Goal: Task Accomplishment & Management: Manage account settings

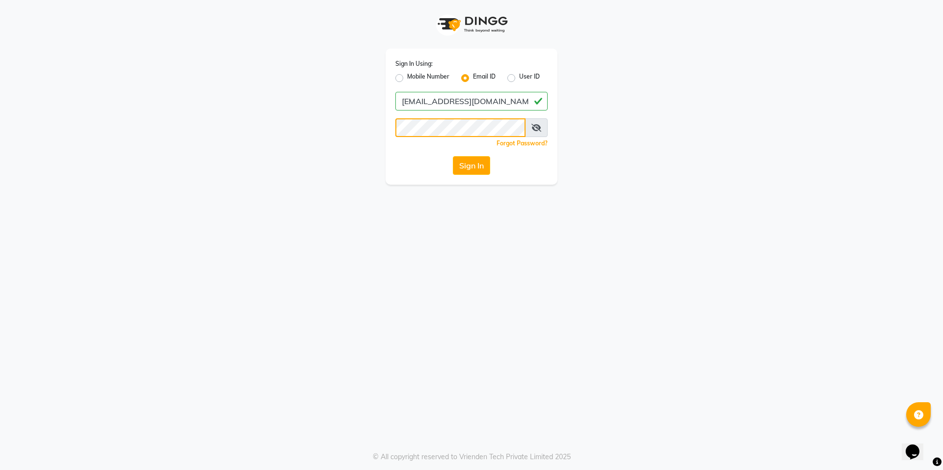
click at [390, 138] on div "Sign In Using: Mobile Number Email ID User ID [EMAIL_ADDRESS][DOMAIN_NAME] Reme…" at bounding box center [472, 117] width 172 height 136
click at [453, 156] on button "Sign In" at bounding box center [471, 165] width 37 height 19
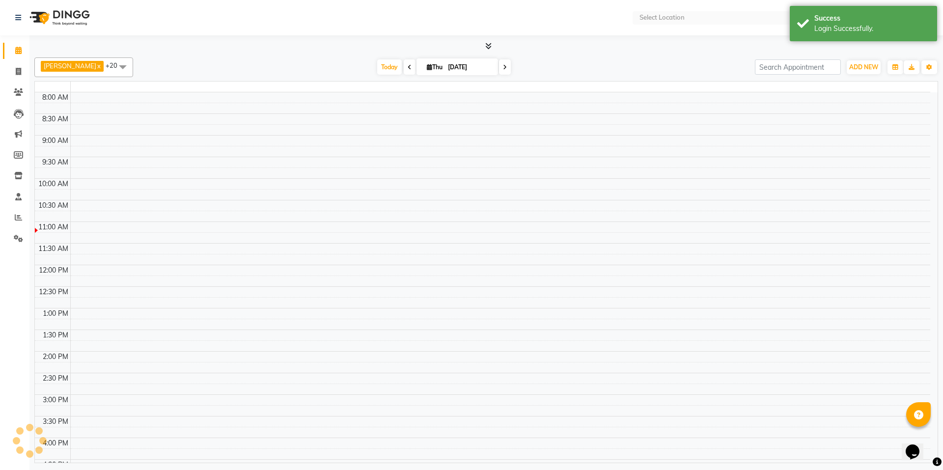
select select "en"
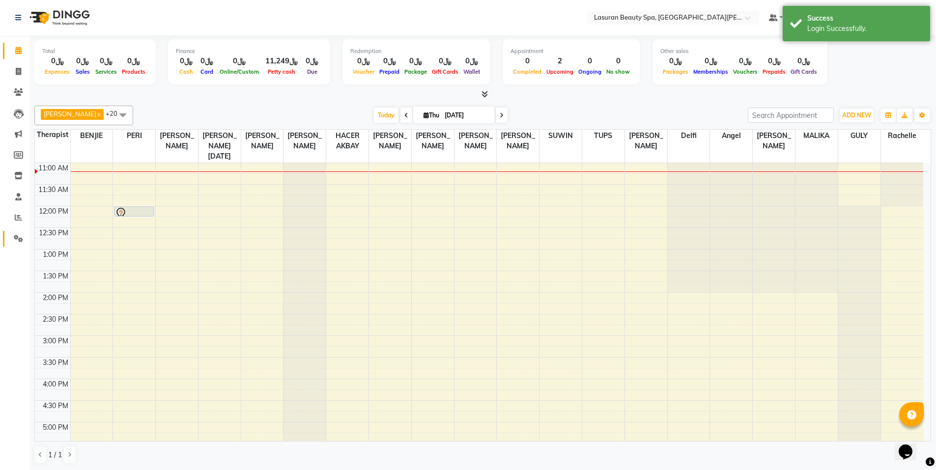
click at [15, 231] on link "Settings" at bounding box center [15, 239] width 24 height 16
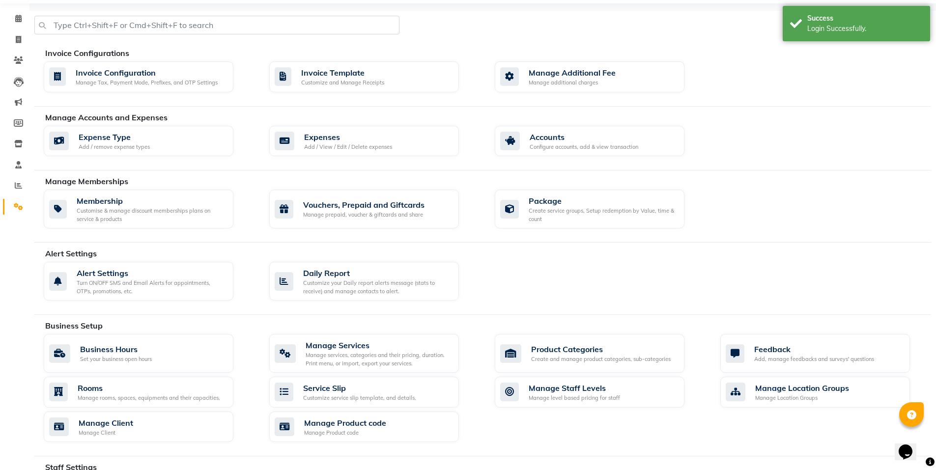
scroll to position [49, 0]
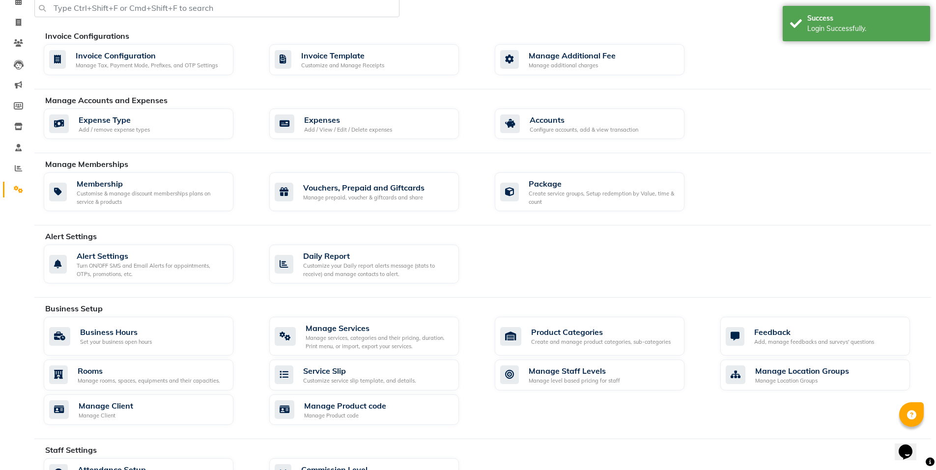
drag, startPoint x: 541, startPoint y: 223, endPoint x: 543, endPoint y: 218, distance: 5.1
click at [541, 223] on div "Manage Memberships Membership Customise & manage discount memberships plans on …" at bounding box center [482, 191] width 897 height 67
click at [547, 209] on div "Package Create service groups, Setup redemption by Value, time & count" at bounding box center [590, 191] width 190 height 39
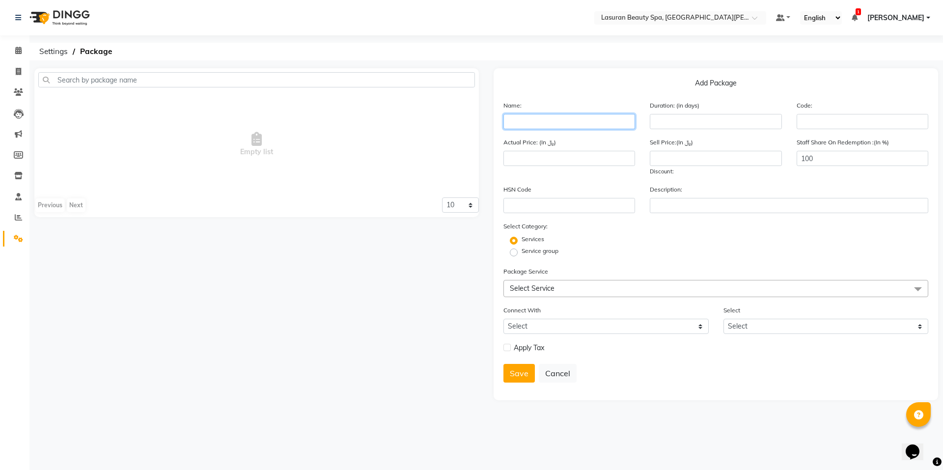
click at [574, 124] on input "text" at bounding box center [570, 121] width 132 height 15
click at [617, 123] on input "text" at bounding box center [570, 121] width 132 height 15
type input "Nova"
click at [684, 119] on input "number" at bounding box center [716, 121] width 132 height 15
type input "30"
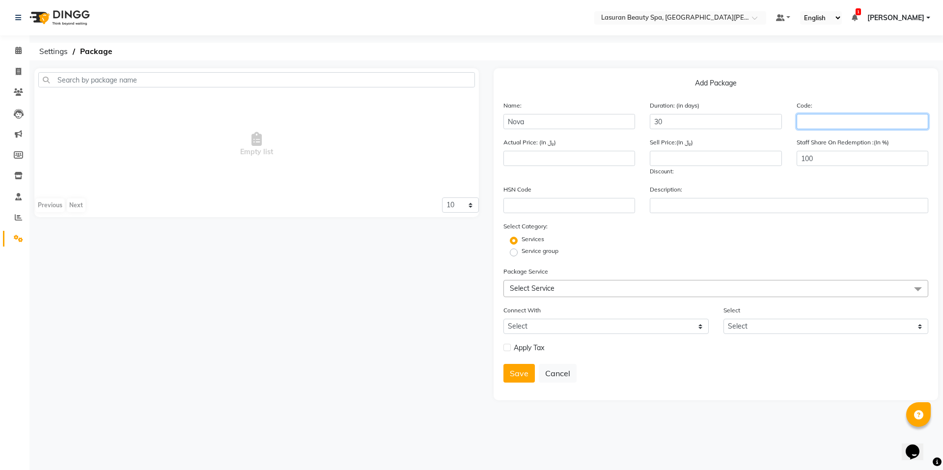
click at [803, 119] on input "text" at bounding box center [863, 121] width 132 height 15
click at [563, 286] on span "Select Service" at bounding box center [716, 288] width 425 height 17
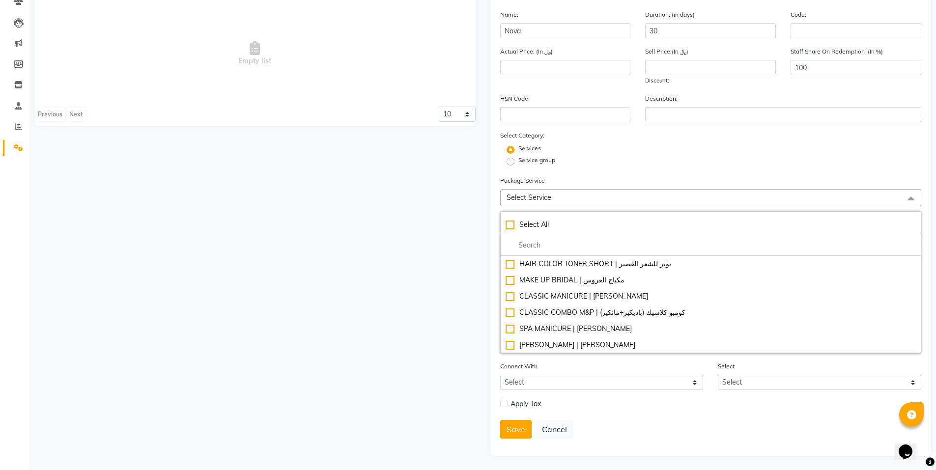
scroll to position [92, 0]
click at [428, 313] on div "Empty list Previous Next 10 20 50 100" at bounding box center [255, 215] width 456 height 479
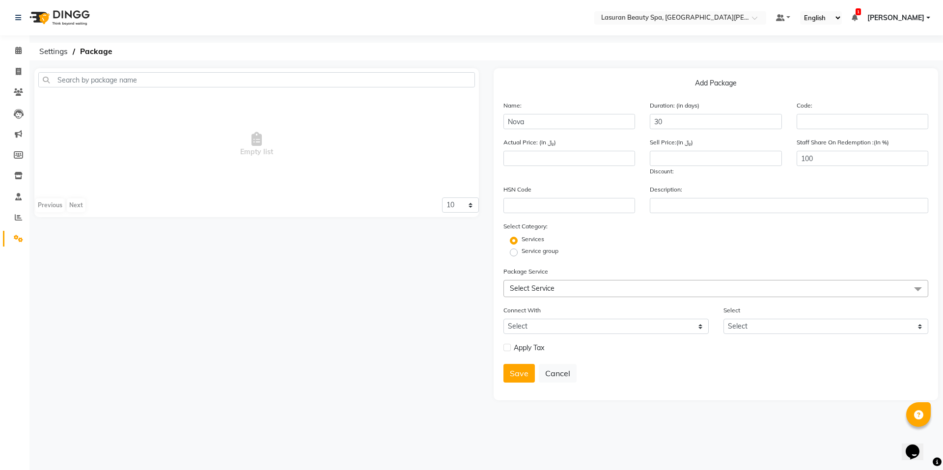
click at [527, 287] on span "Select Service" at bounding box center [532, 288] width 45 height 9
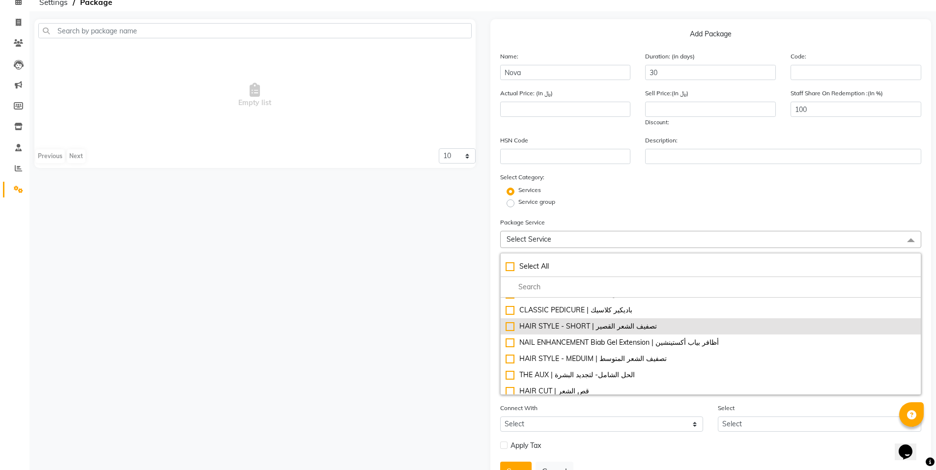
scroll to position [639, 0]
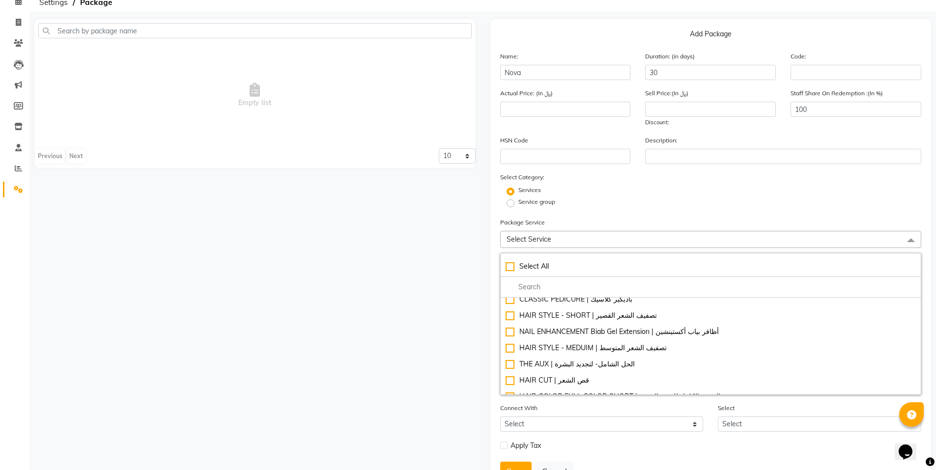
click at [564, 239] on span "Select Service" at bounding box center [711, 239] width 422 height 17
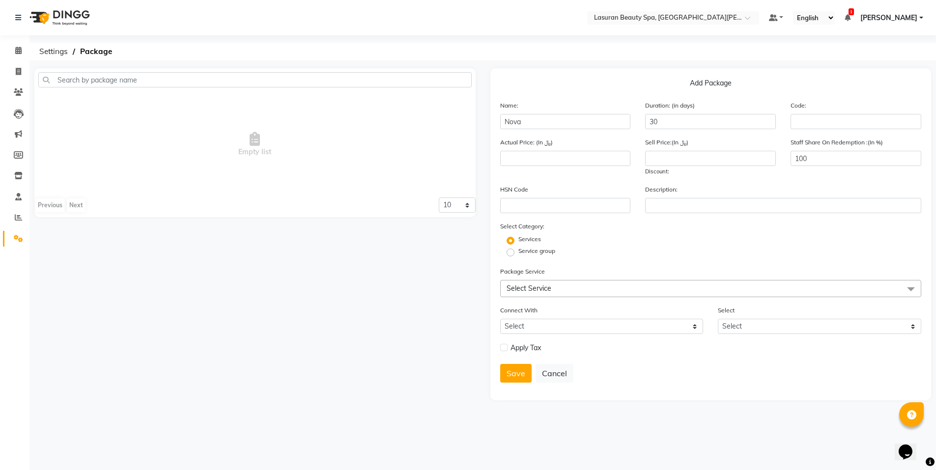
scroll to position [0, 0]
click at [552, 283] on span "Select Service" at bounding box center [716, 288] width 425 height 17
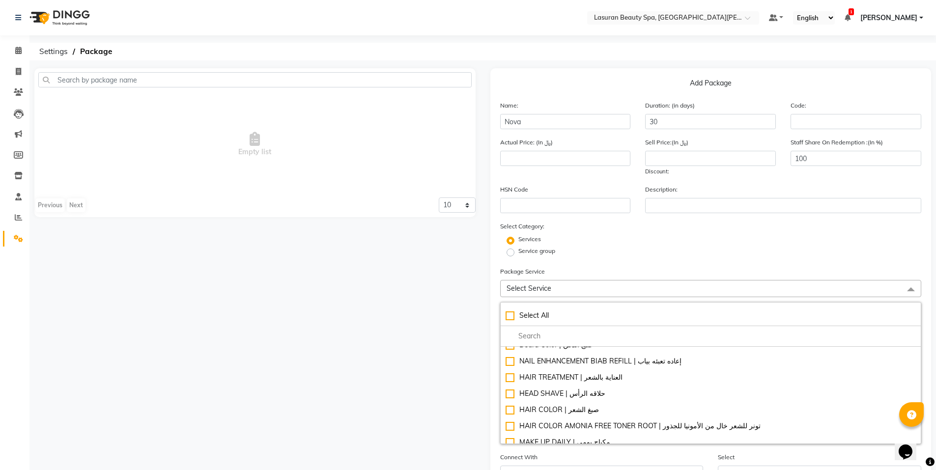
scroll to position [1081, 0]
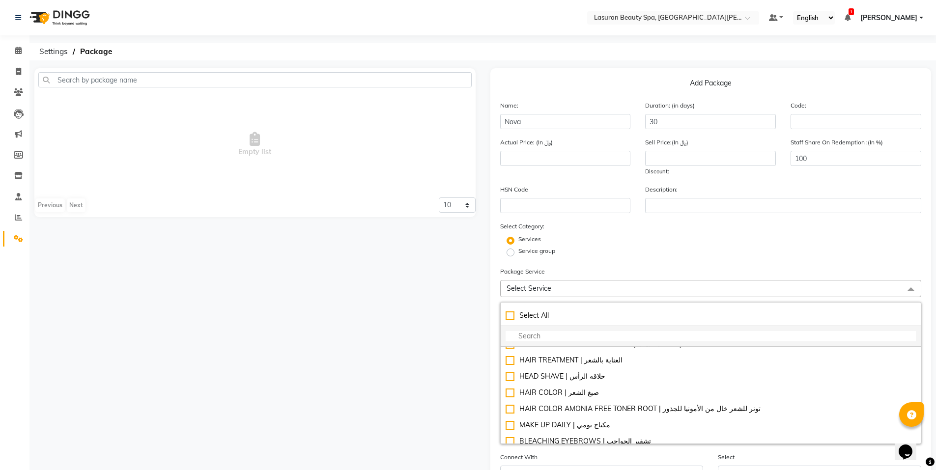
click at [583, 341] on input "multiselect-search" at bounding box center [711, 336] width 411 height 10
type input "ة"
checkbox input "true"
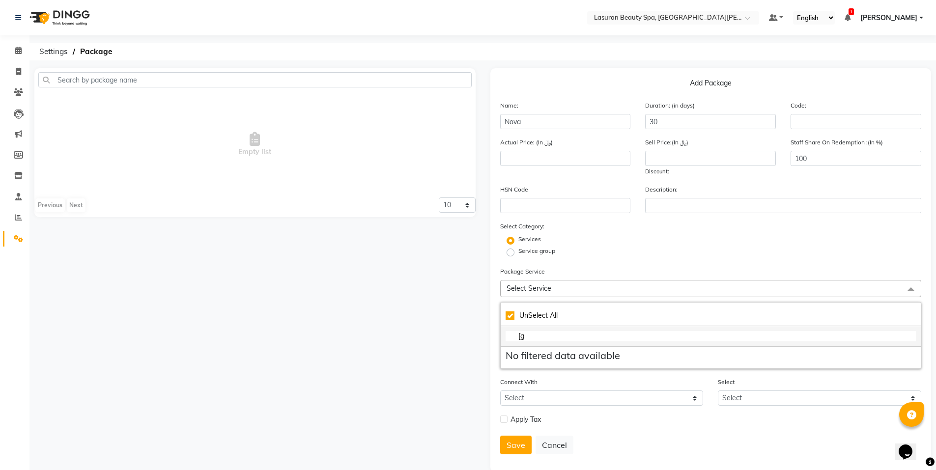
type input "["
checkbox input "false"
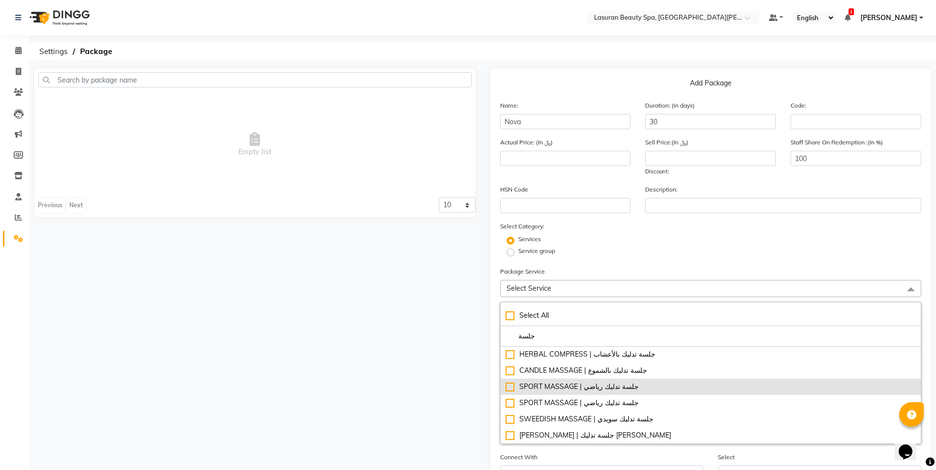
scroll to position [147, 0]
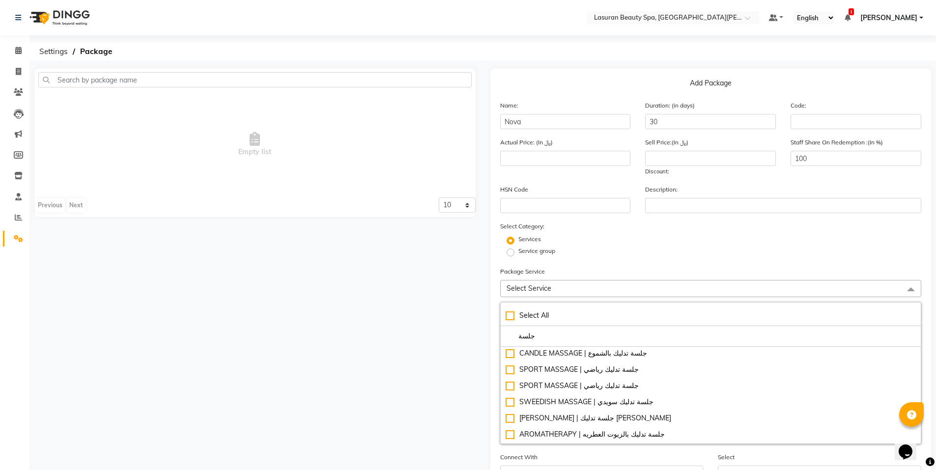
type input "جلسة"
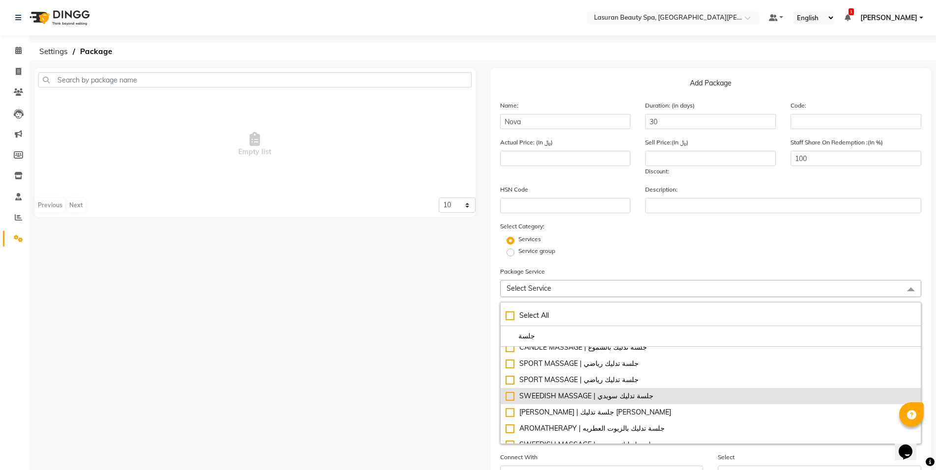
click at [512, 396] on div "SWEEDISH MASSAGE | جلسة تدليك سويدي" at bounding box center [711, 396] width 411 height 10
type input "640"
checkbox input "true"
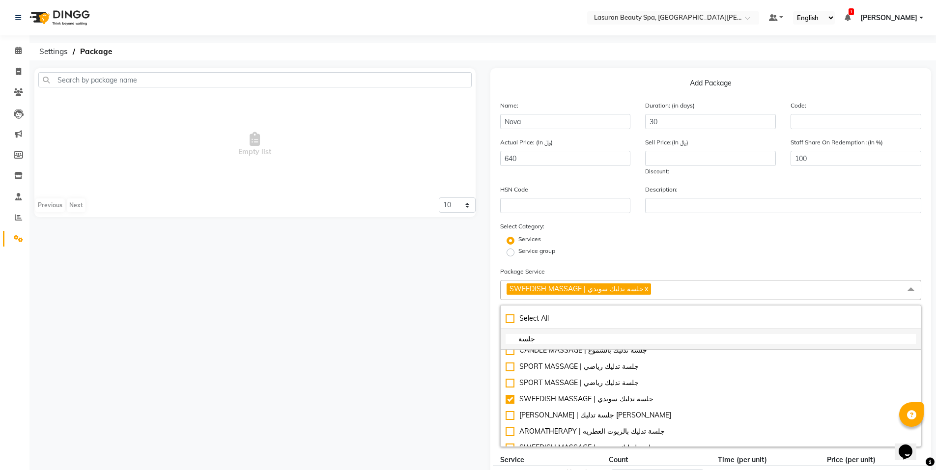
click at [585, 344] on input "جلسة" at bounding box center [711, 339] width 411 height 10
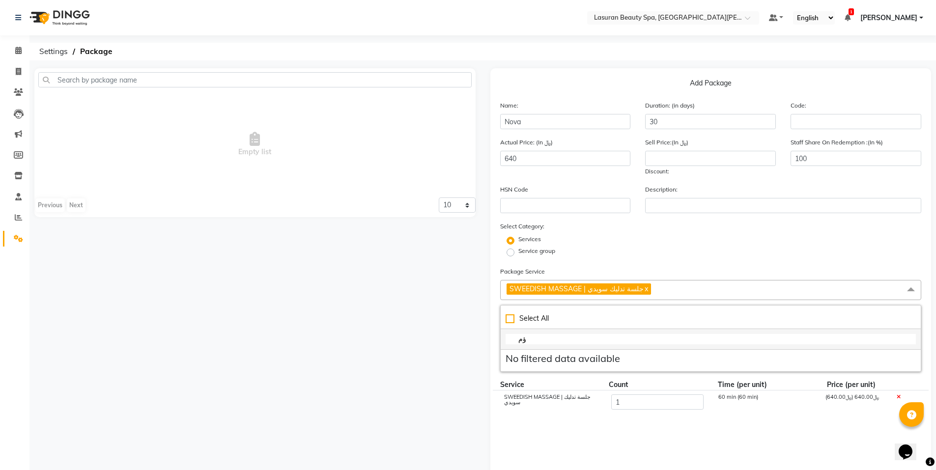
type input "ؤ"
type input "v"
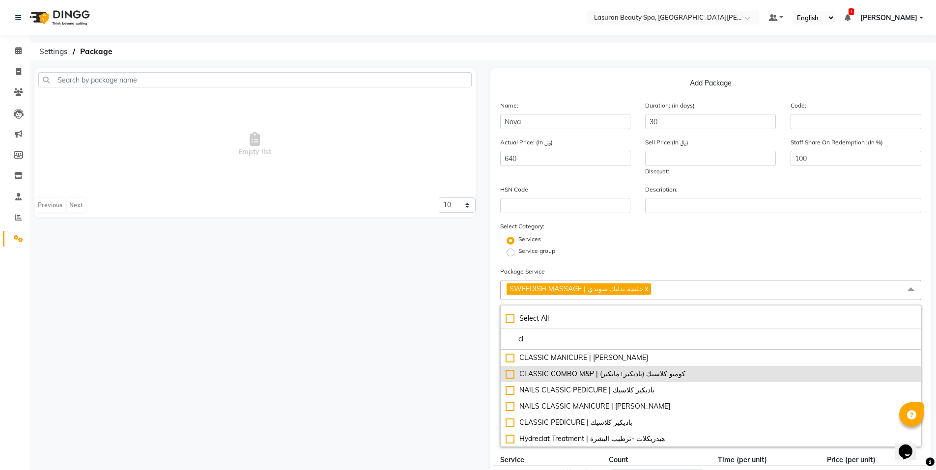
type input "cl"
click at [591, 373] on div "CLASSIC COMBO M&P | كومبو كلاسيك (باديكير+مانكير)" at bounding box center [711, 374] width 411 height 10
type input "940"
checkbox input "true"
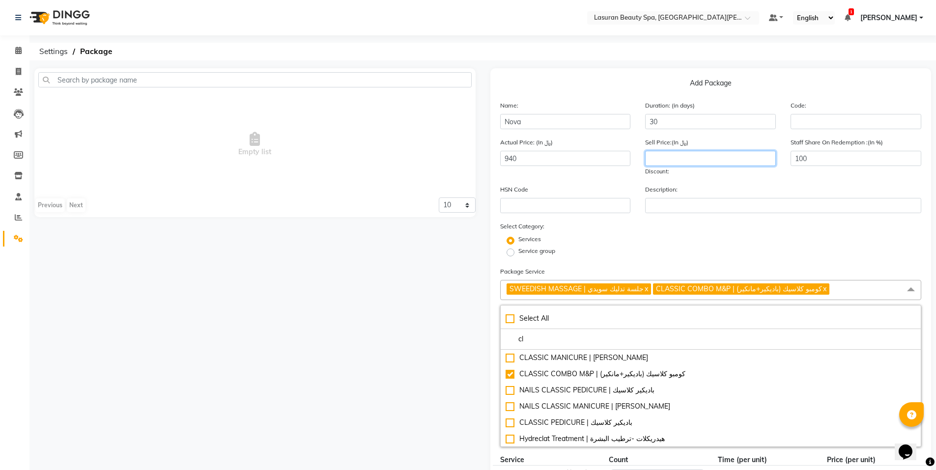
click at [679, 155] on input "number" at bounding box center [710, 158] width 131 height 15
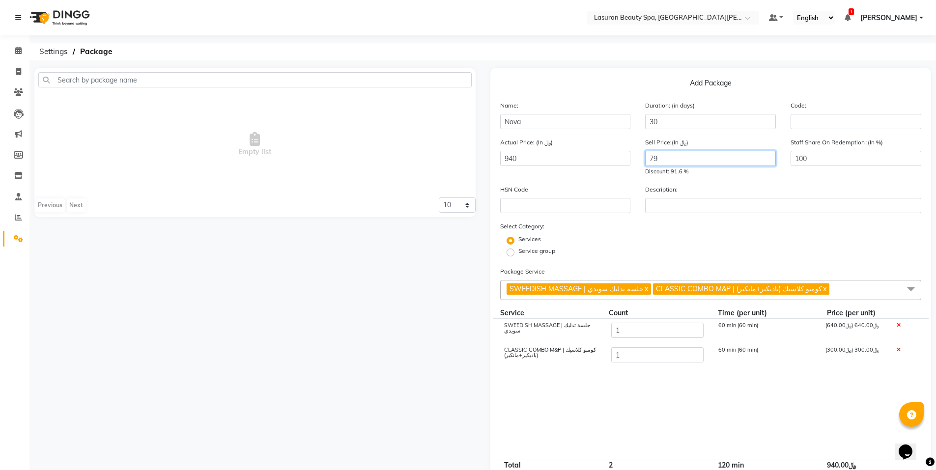
type input "7"
type input "8"
type input "9"
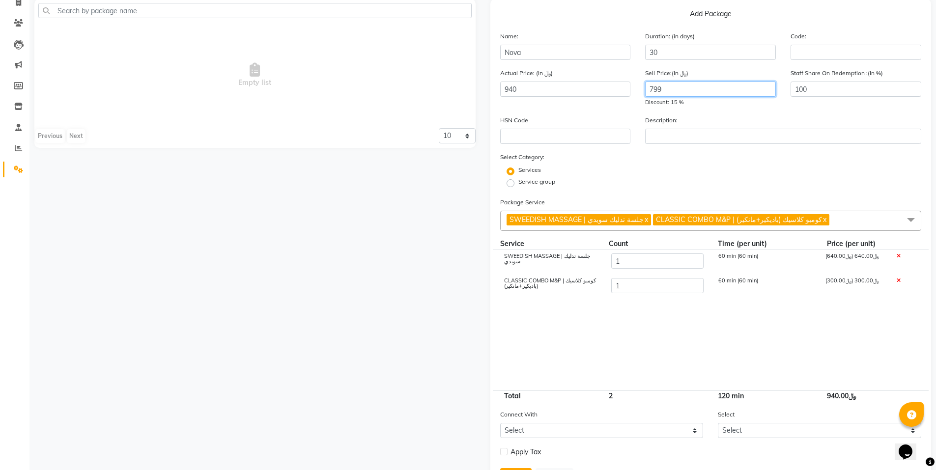
scroll to position [118, 0]
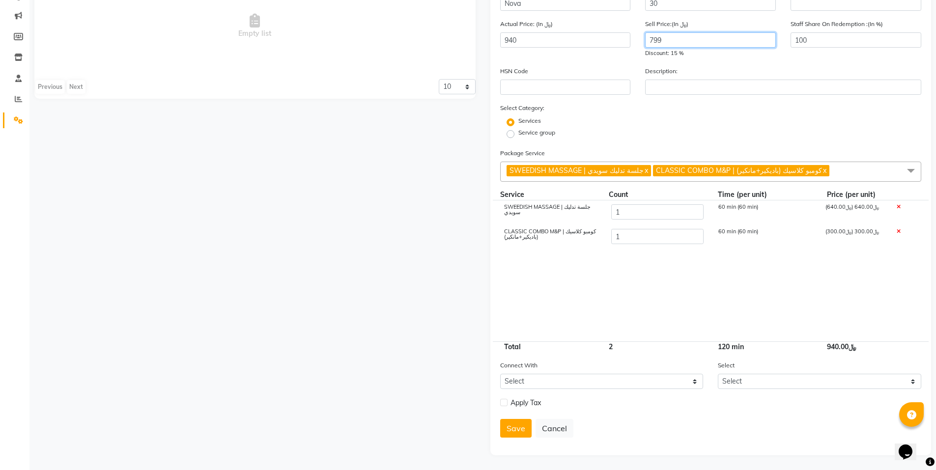
type input "799"
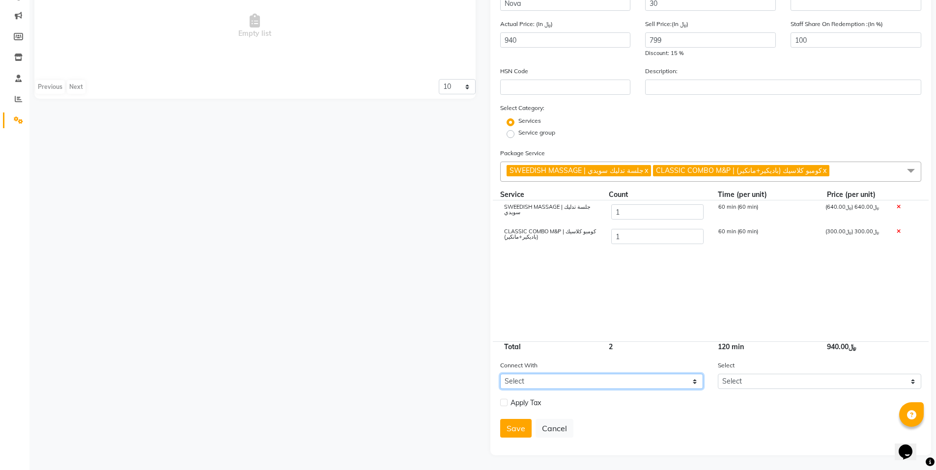
click at [635, 381] on select "Select Membership Prepaid Voucher" at bounding box center [601, 381] width 203 height 15
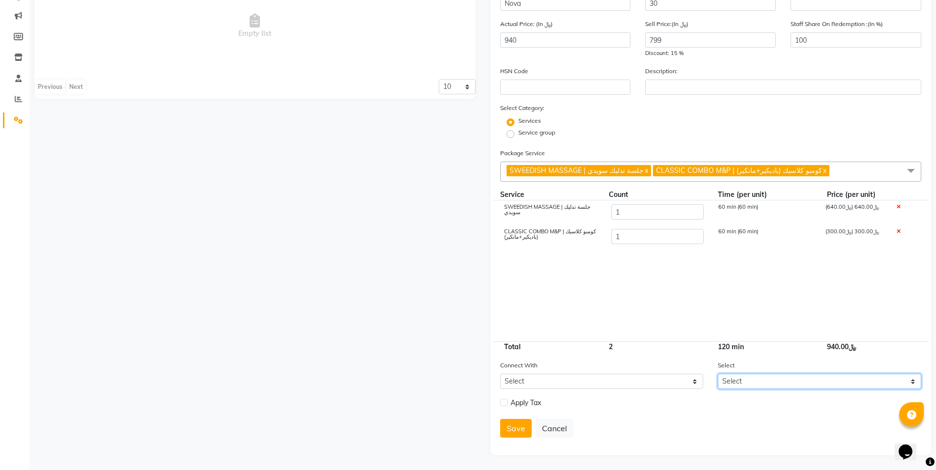
click at [766, 385] on select "Select" at bounding box center [819, 381] width 203 height 15
click at [507, 423] on button "Save" at bounding box center [515, 428] width 31 height 19
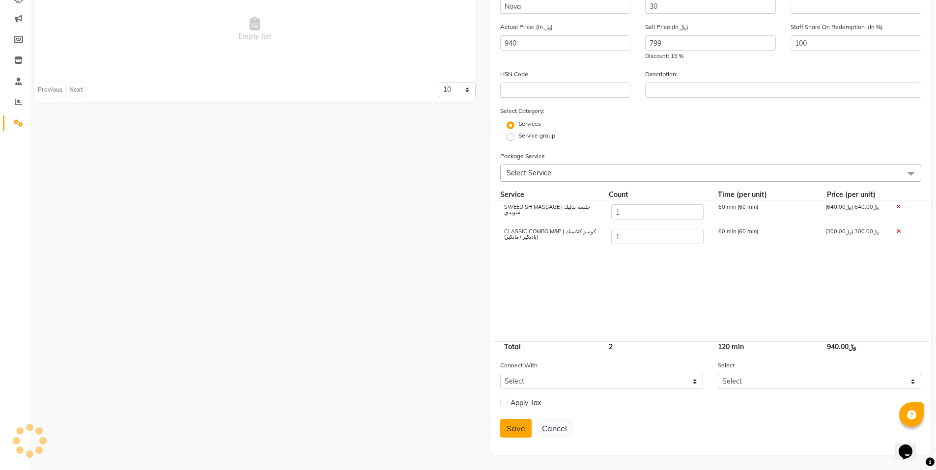
select select
checkbox input "false"
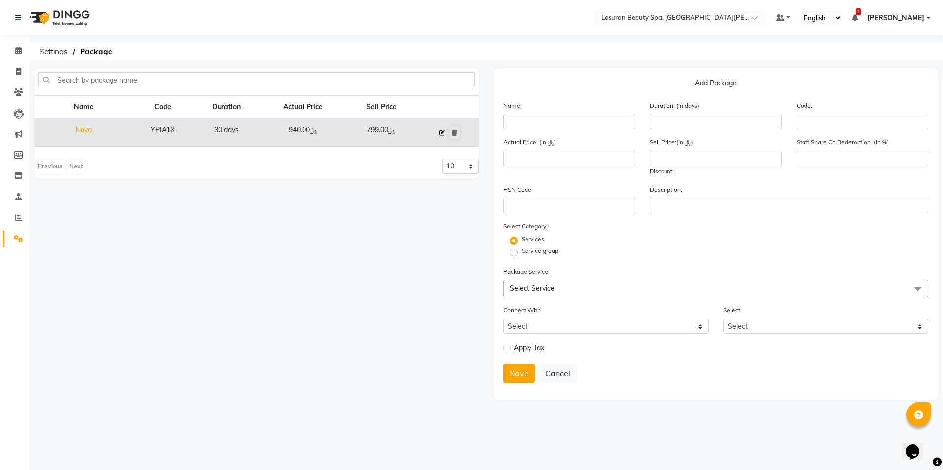
click at [438, 132] on button at bounding box center [442, 133] width 11 height 14
type input "Nova"
type input "30"
type input "YPIA1X"
type input "940"
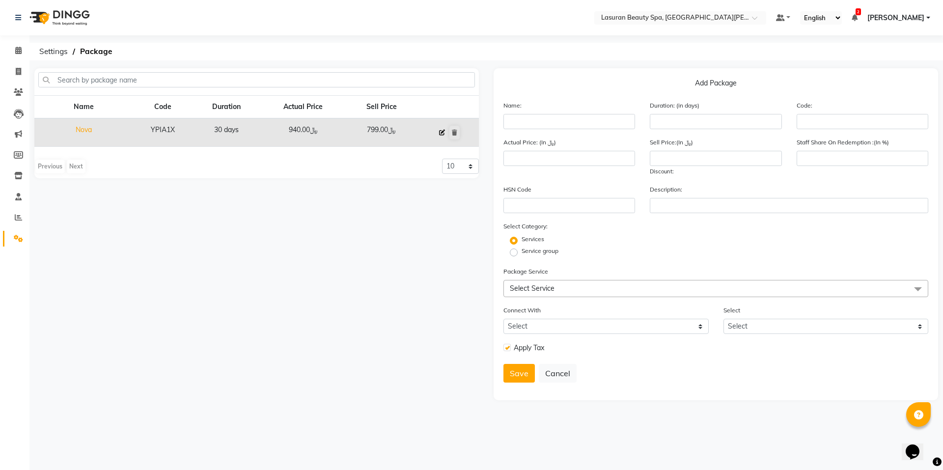
type input "799"
type input "100"
checkbox input "true"
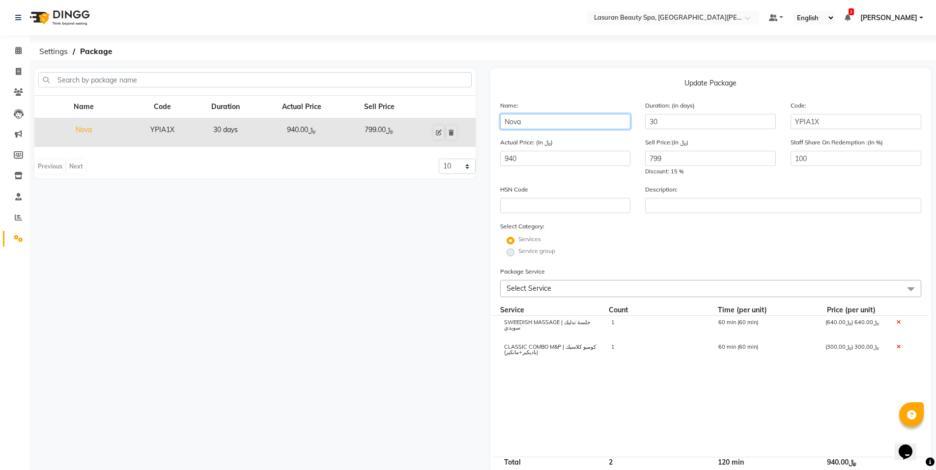
click at [539, 124] on input "Nova" at bounding box center [565, 121] width 131 height 15
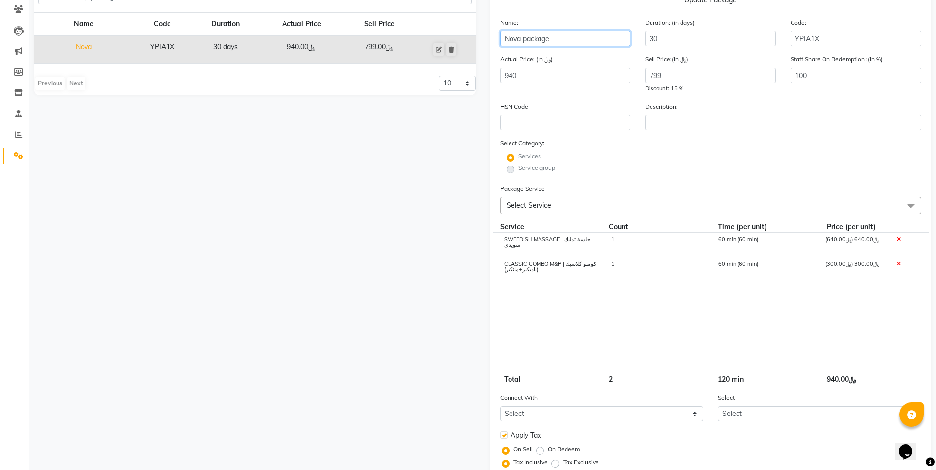
scroll to position [141, 0]
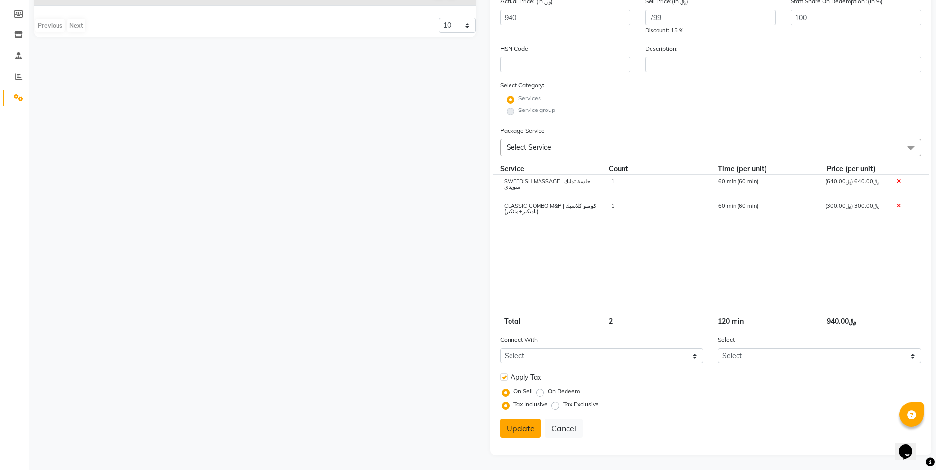
type input "Nova package"
click at [509, 430] on button "Update" at bounding box center [520, 428] width 41 height 19
select select
checkbox input "false"
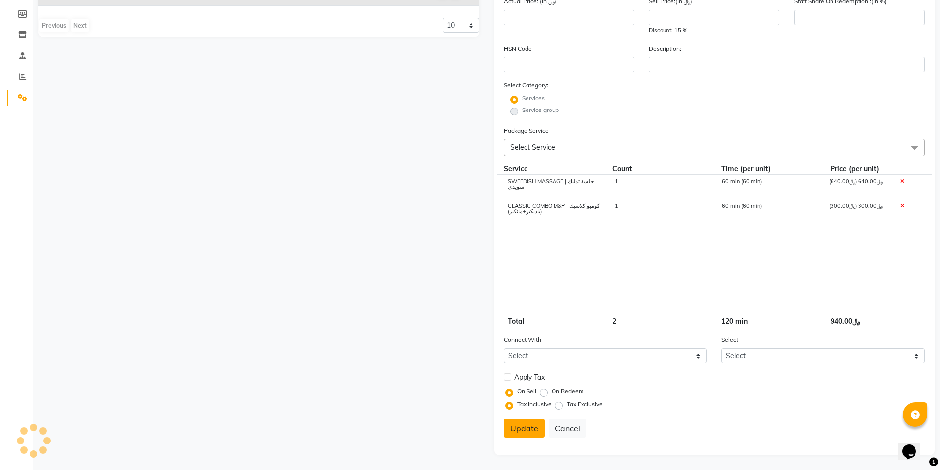
scroll to position [0, 0]
